Goal: Information Seeking & Learning: Learn about a topic

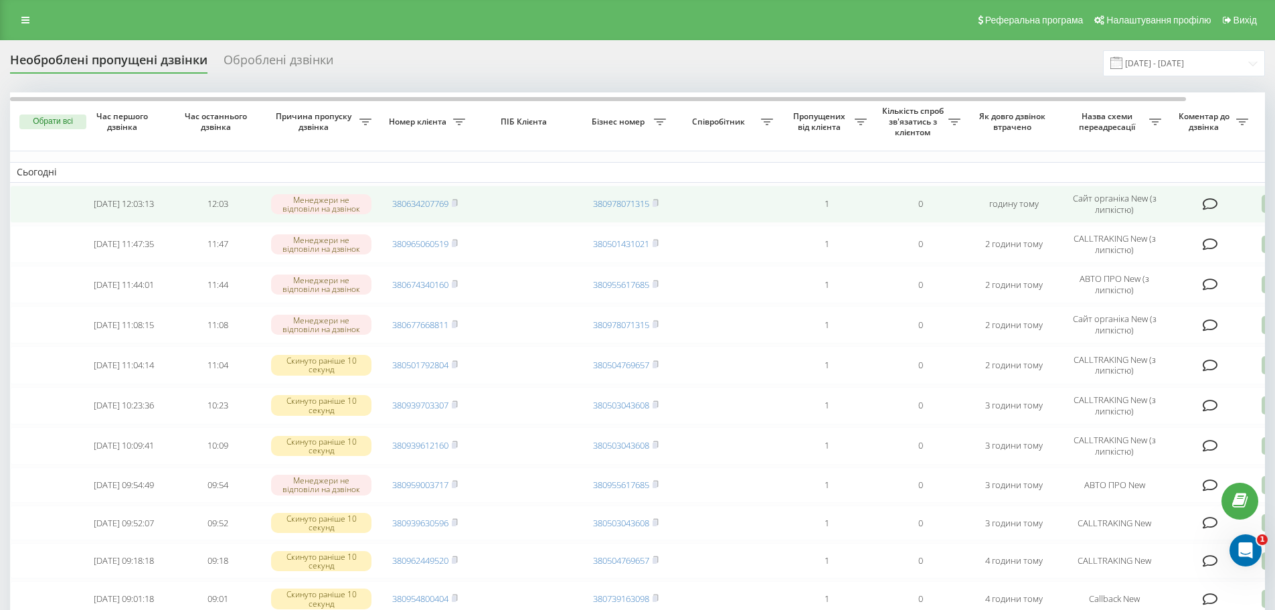
click at [1212, 200] on icon at bounding box center [1210, 203] width 15 height 13
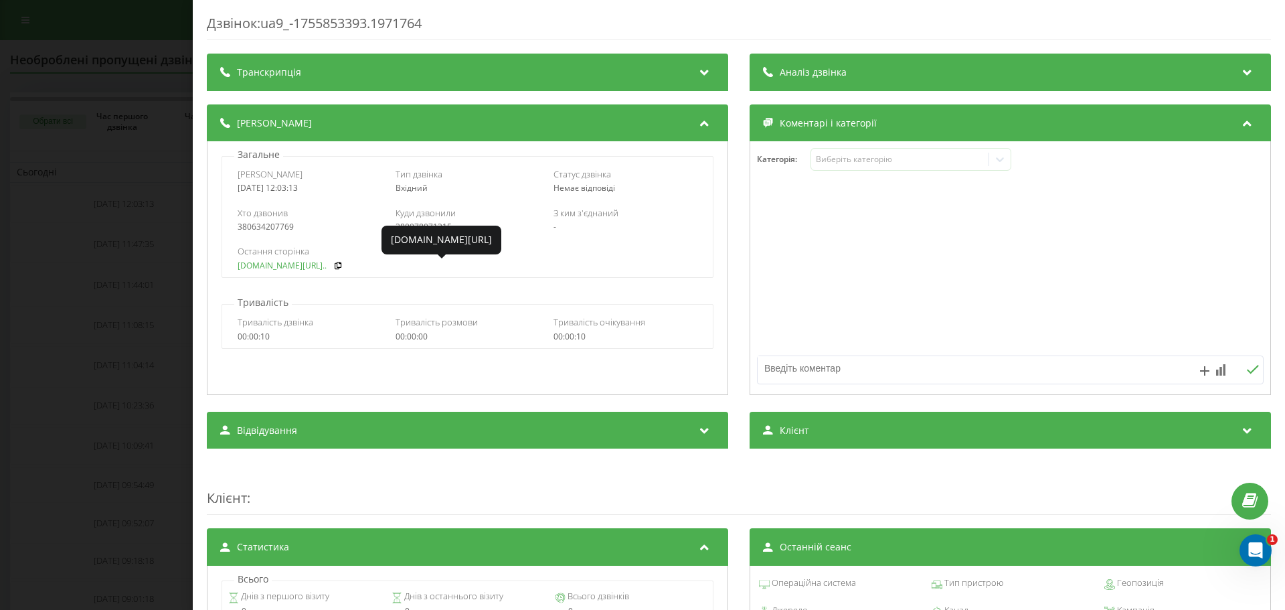
click at [274, 266] on link "[DOMAIN_NAME][URL].." at bounding box center [282, 265] width 89 height 9
click at [112, 149] on div "Дзвінок : ua9_-1755853393.1971764 Транскрипція Для AI-аналізу майбутніх дзвінкі…" at bounding box center [642, 305] width 1285 height 610
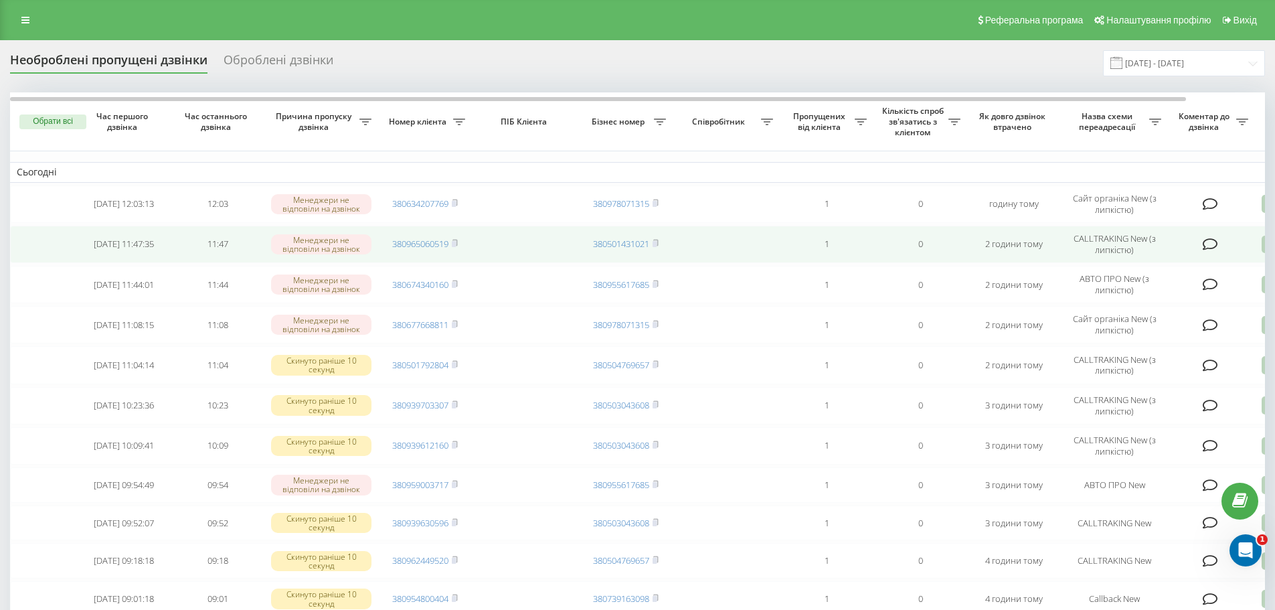
click at [1211, 242] on icon at bounding box center [1210, 244] width 15 height 13
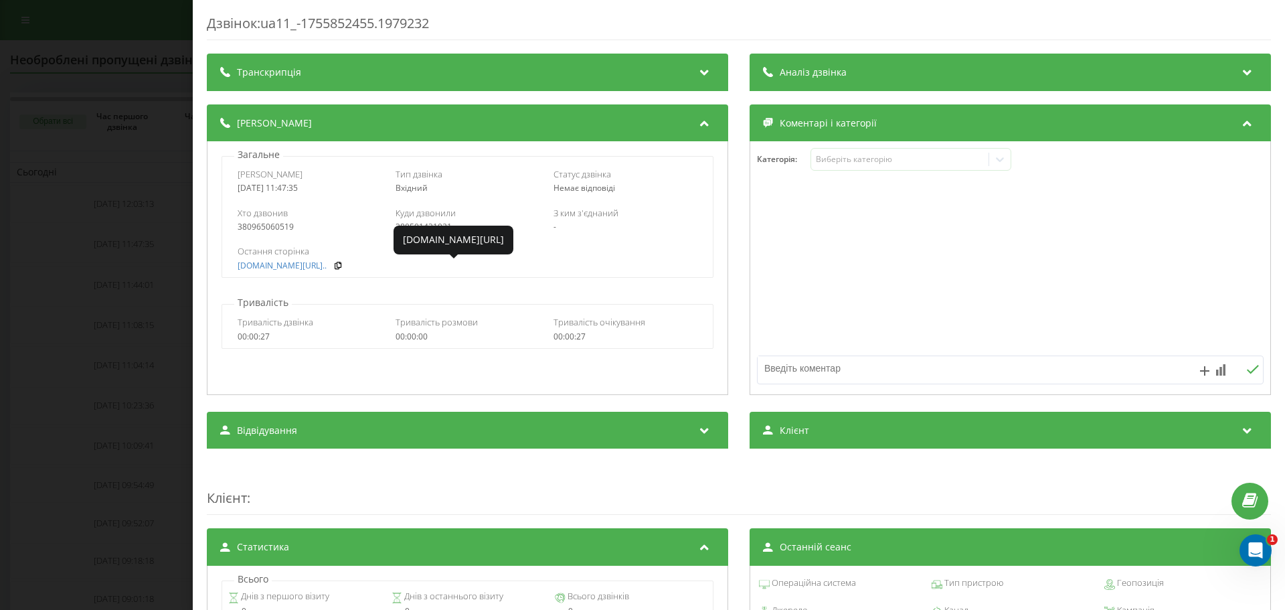
click at [153, 278] on div "Дзвінок : ua11_-1755852455.1979232 Транскрипція Для AI-аналізу майбутніх дзвінк…" at bounding box center [642, 305] width 1285 height 610
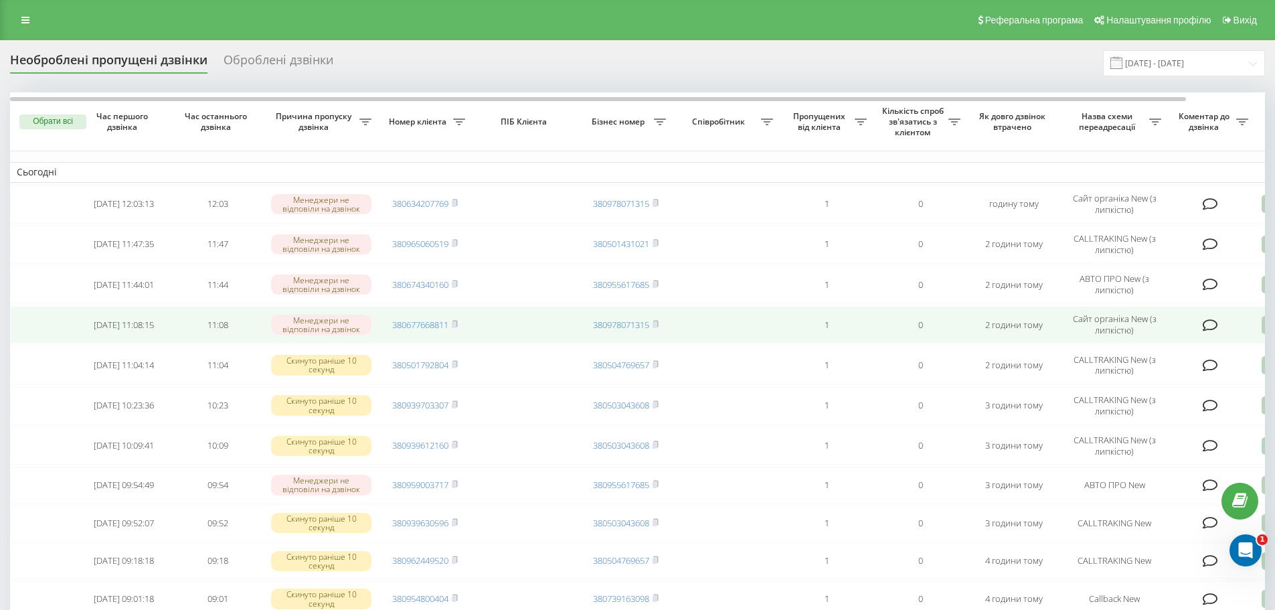
click at [1216, 327] on icon at bounding box center [1210, 325] width 15 height 13
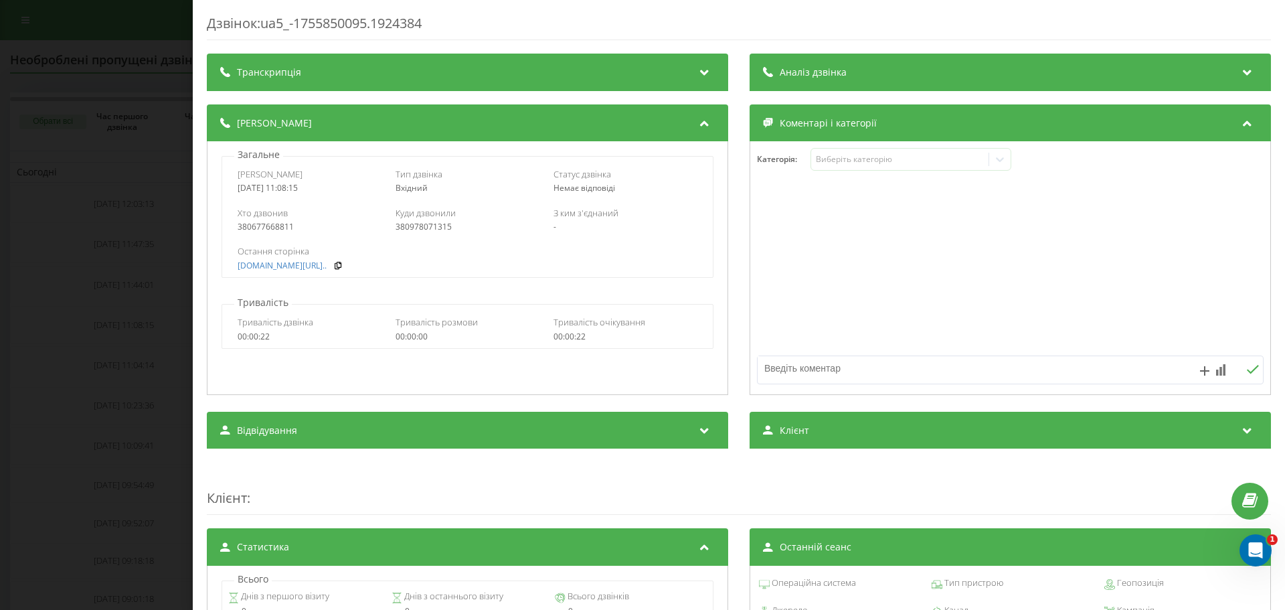
click at [134, 270] on div "Дзвінок : ua5_-1755850095.1924384 Транскрипція Для AI-аналізу майбутніх дзвінкі…" at bounding box center [642, 305] width 1285 height 610
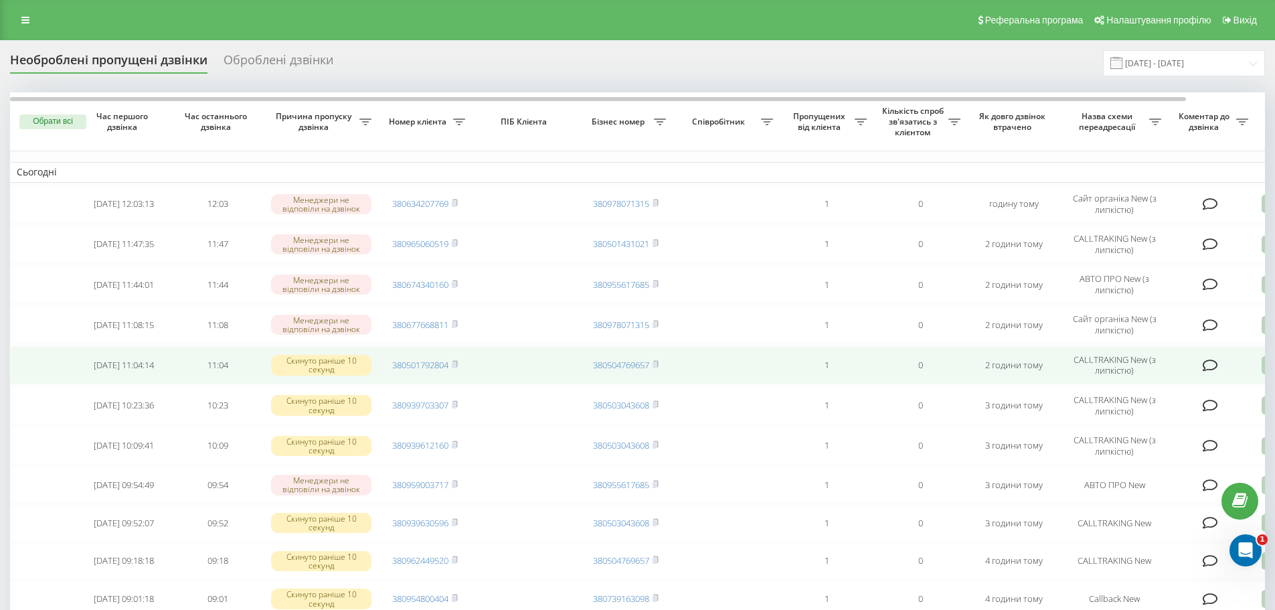
click at [1213, 362] on icon at bounding box center [1210, 365] width 15 height 13
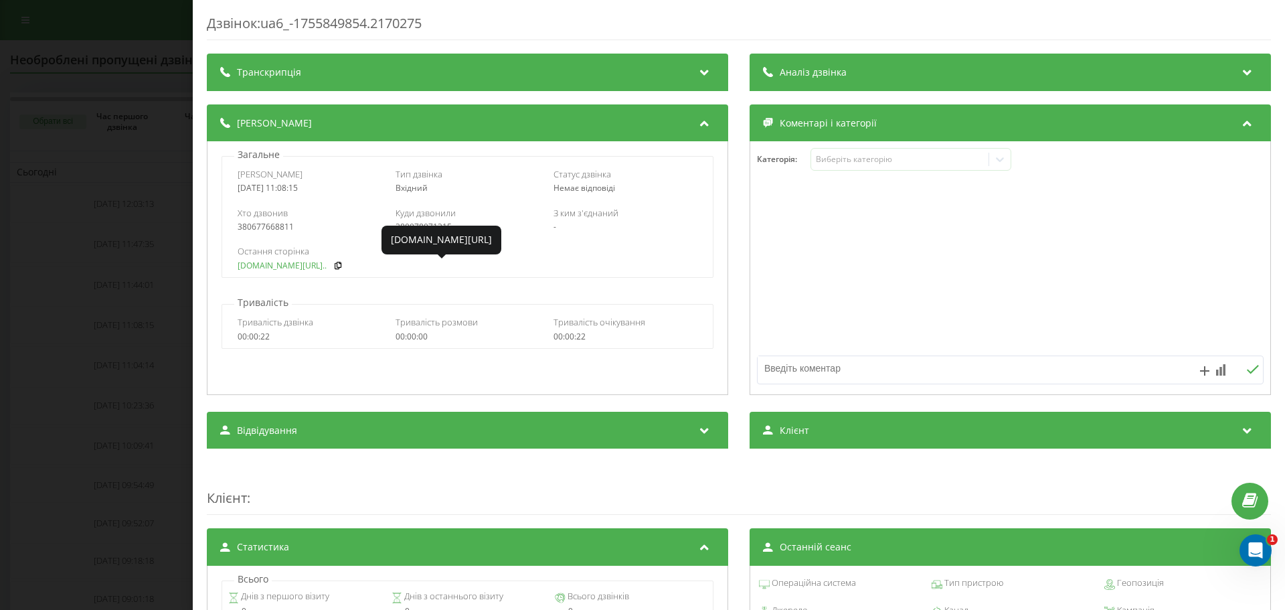
click at [261, 265] on link "[DOMAIN_NAME][URL].." at bounding box center [282, 265] width 89 height 9
click at [256, 265] on link "[DOMAIN_NAME][URL].." at bounding box center [282, 265] width 89 height 9
